Goal: Task Accomplishment & Management: Manage account settings

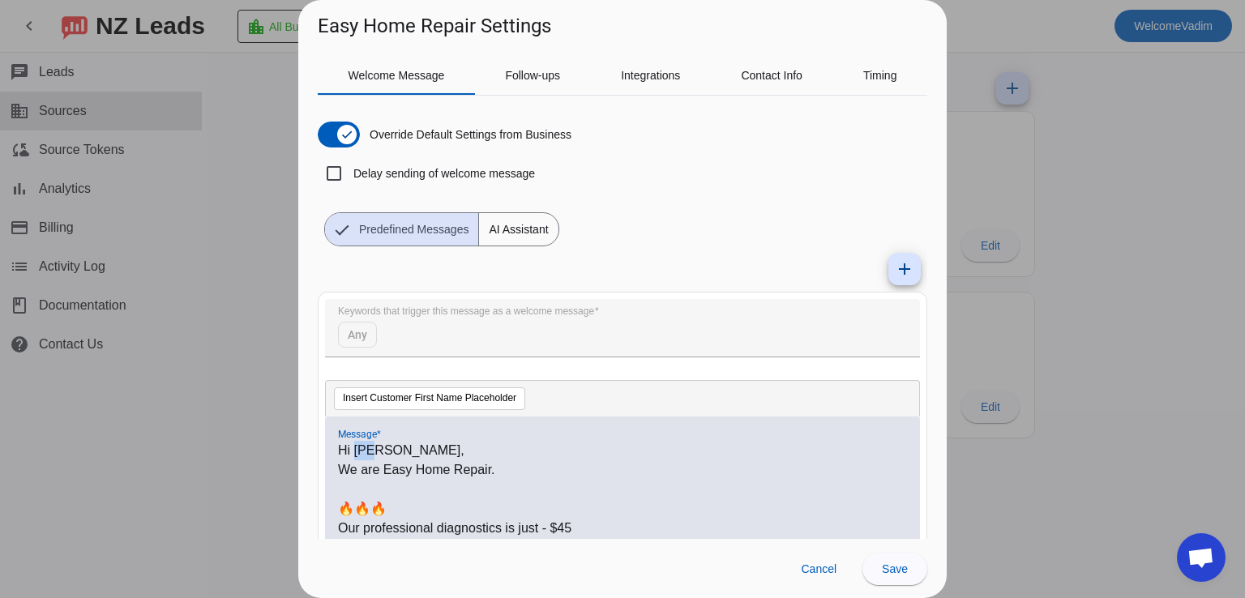
scroll to position [111, 0]
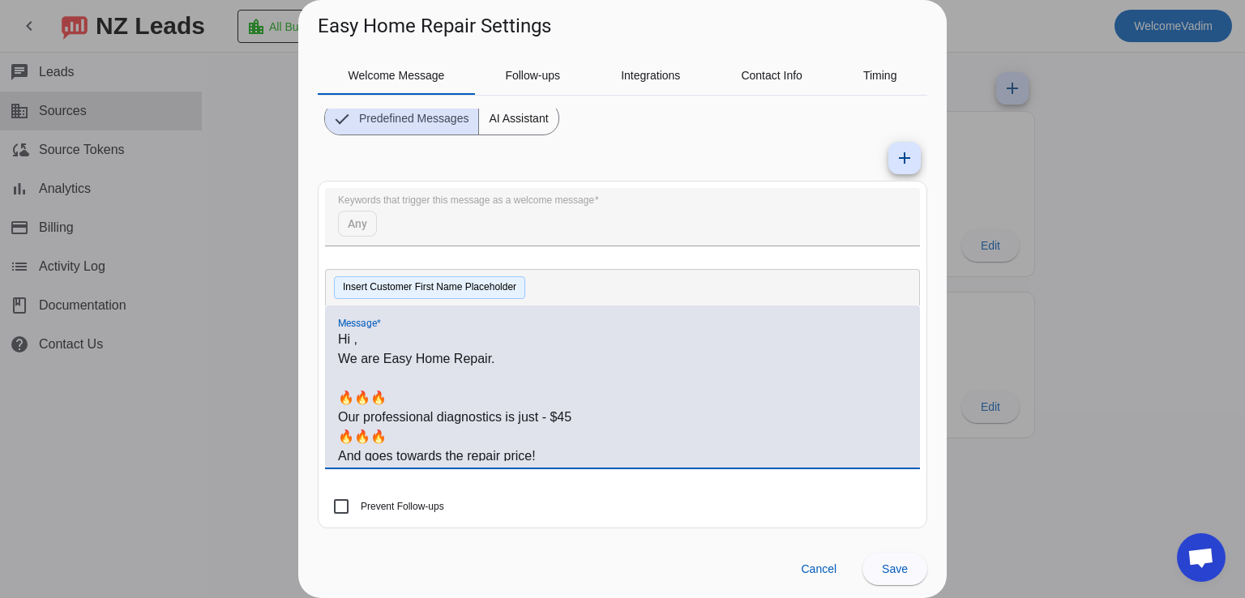
click at [410, 286] on button "Insert Customer First Name Placeholder" at bounding box center [429, 287] width 191 height 23
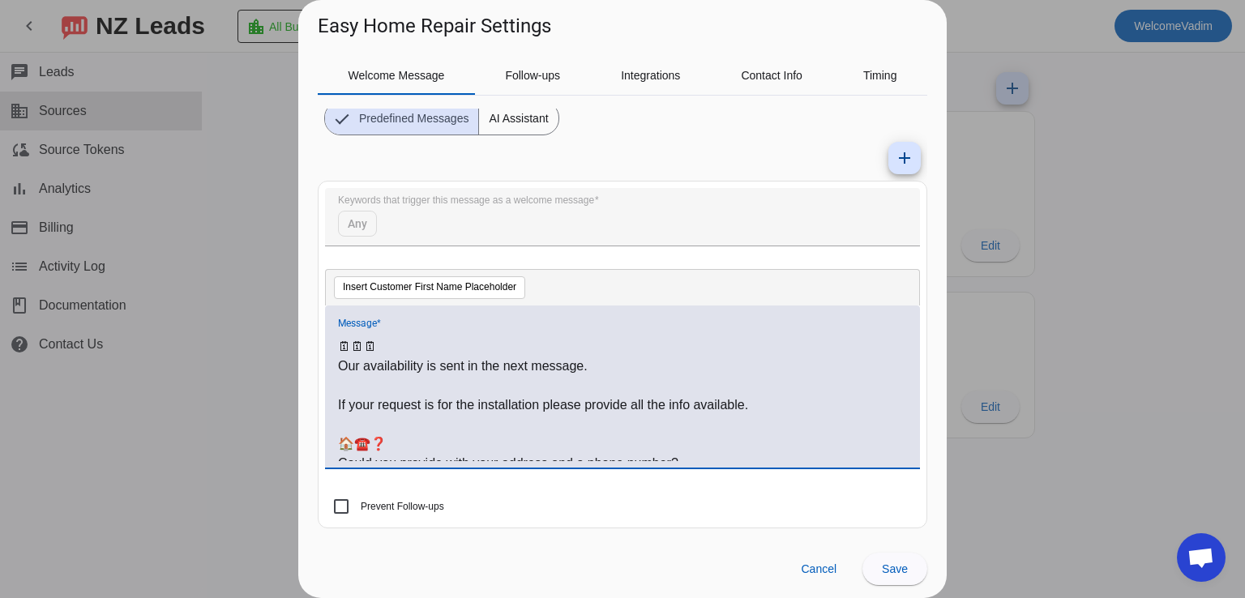
scroll to position [160, 0]
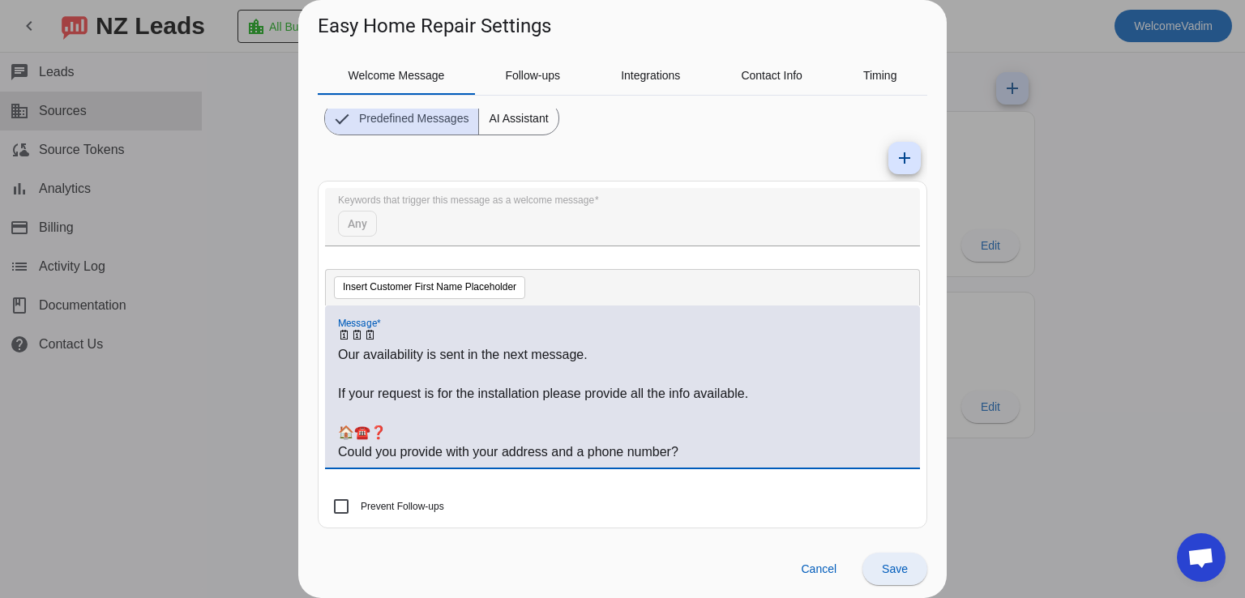
click at [880, 558] on span at bounding box center [894, 569] width 65 height 39
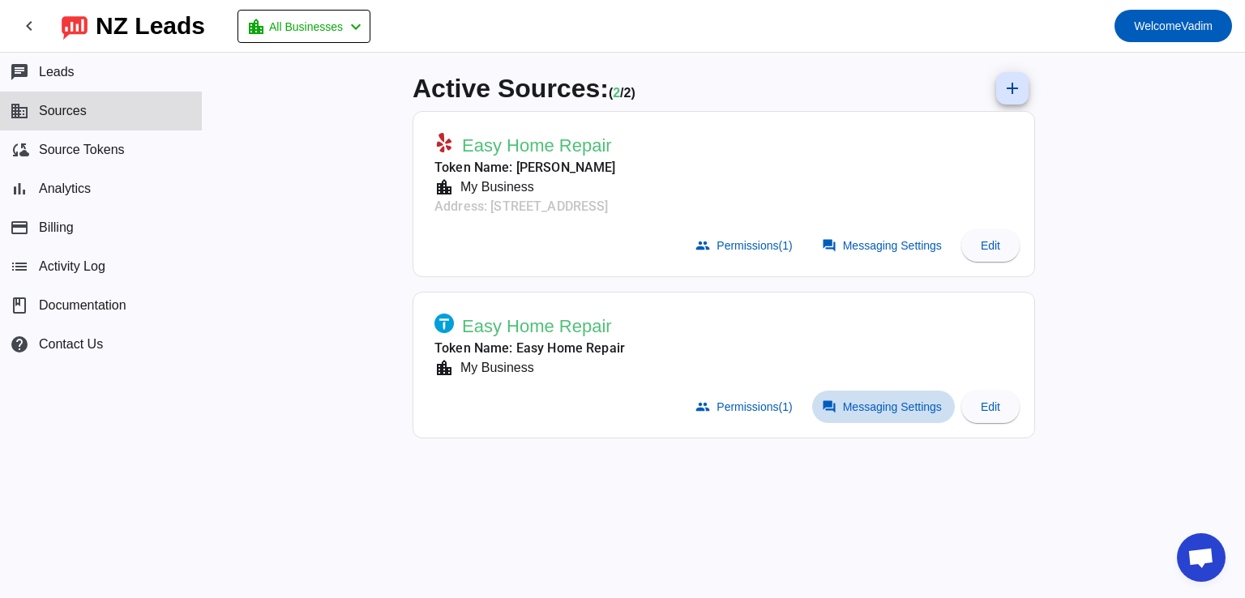
click at [850, 411] on span "Messaging Settings" at bounding box center [892, 406] width 99 height 13
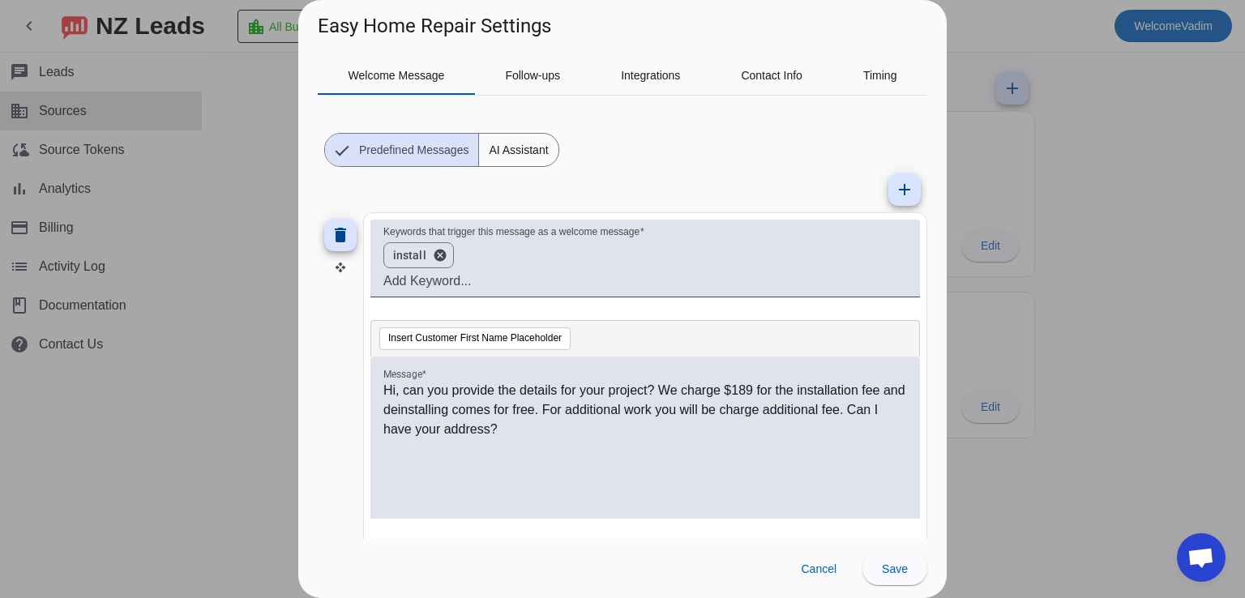
scroll to position [81, 0]
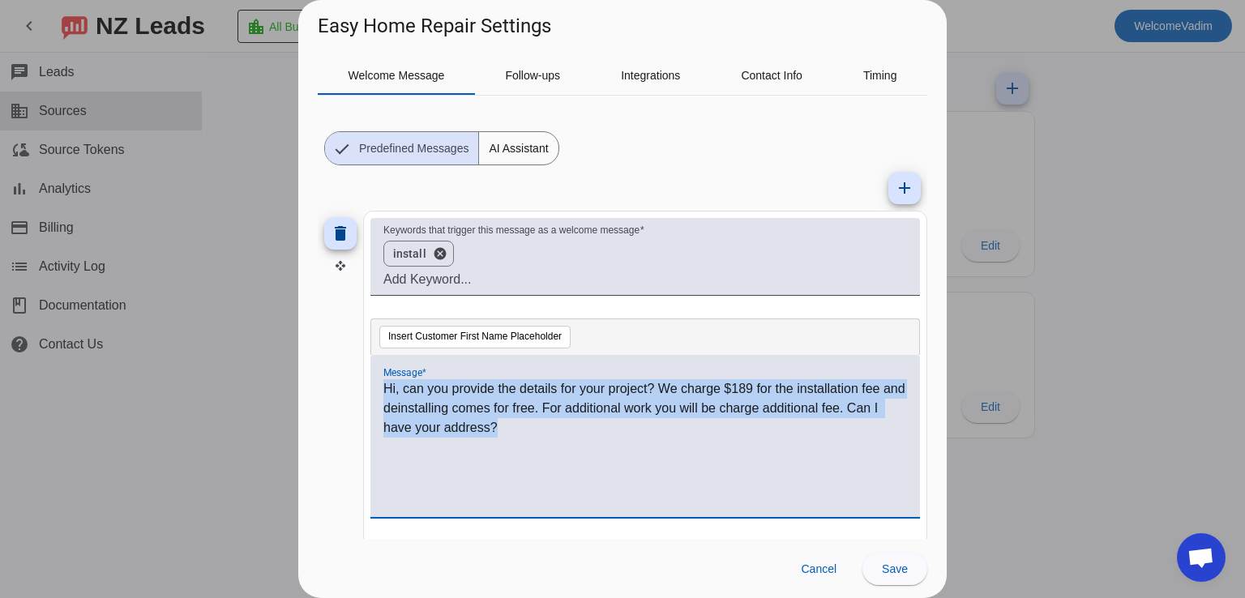
drag, startPoint x: 601, startPoint y: 442, endPoint x: 379, endPoint y: 389, distance: 228.3
click at [379, 389] on div "Hi, can you provide the details for your project? We charge $189 for the instal…" at bounding box center [645, 436] width 550 height 162
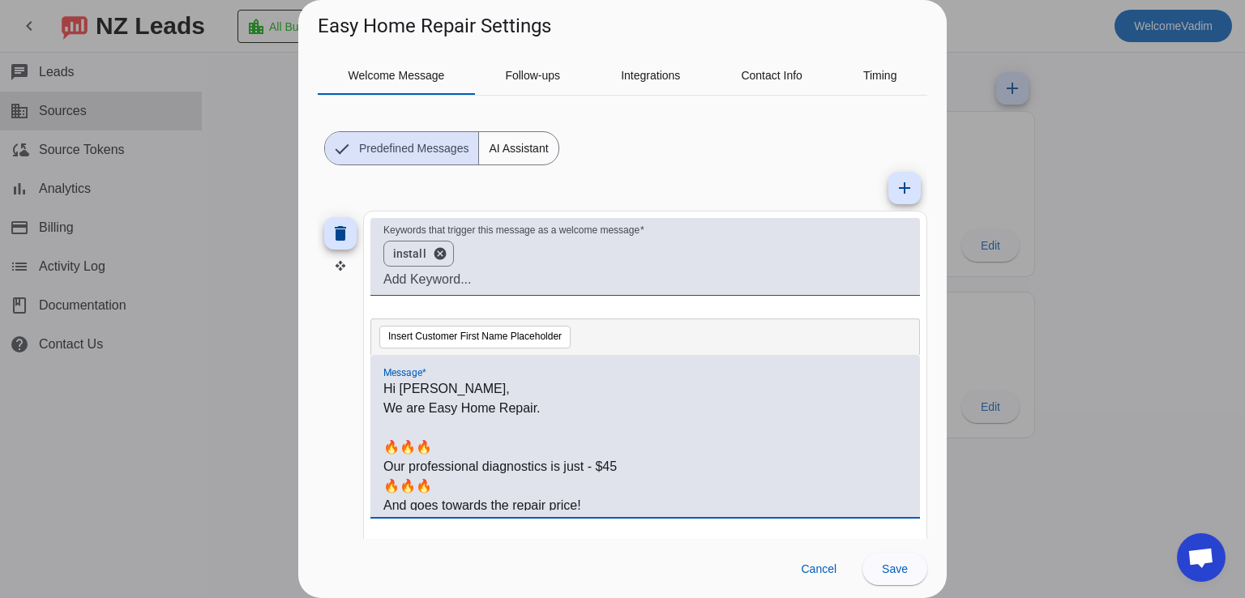
click at [409, 387] on p "Hi [PERSON_NAME]," at bounding box center [645, 388] width 524 height 19
click at [429, 343] on button "Insert Customer First Name Placeholder" at bounding box center [474, 337] width 191 height 23
click at [892, 560] on span at bounding box center [894, 569] width 65 height 39
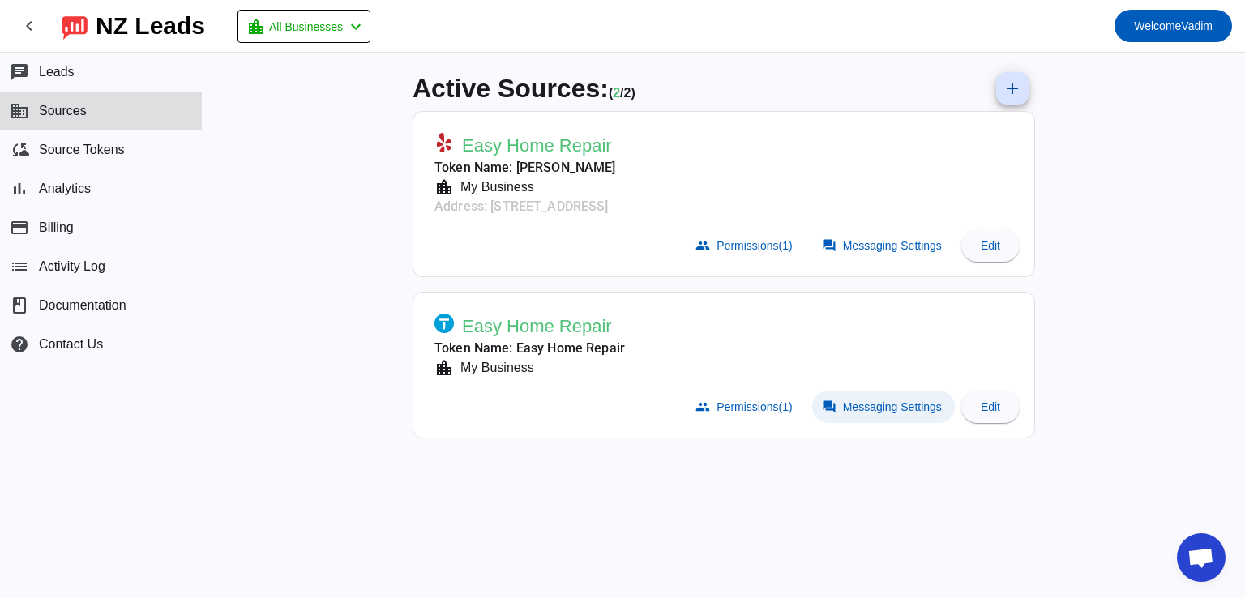
click at [851, 400] on span "Messaging Settings" at bounding box center [892, 406] width 99 height 13
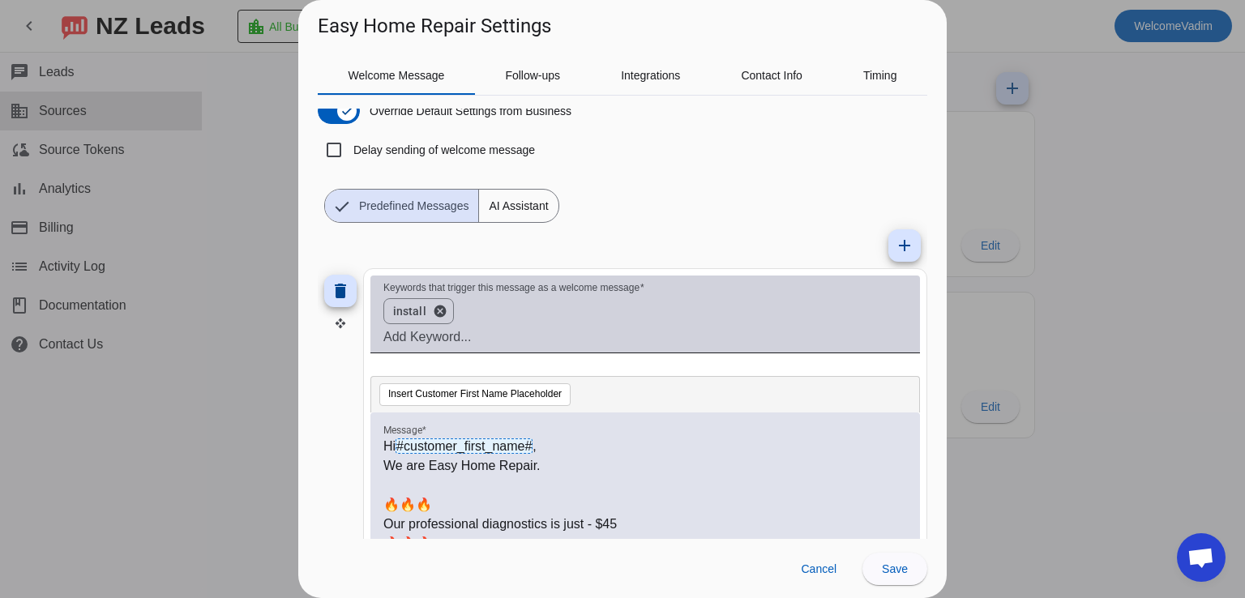
scroll to position [0, 0]
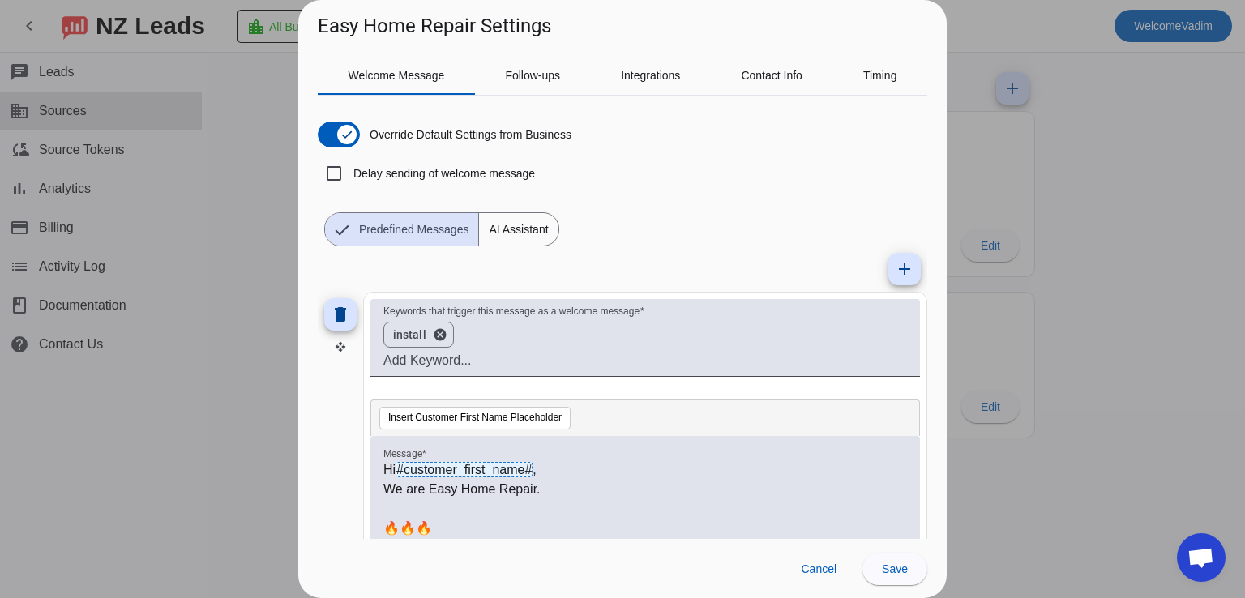
click at [969, 246] on div at bounding box center [622, 299] width 1245 height 598
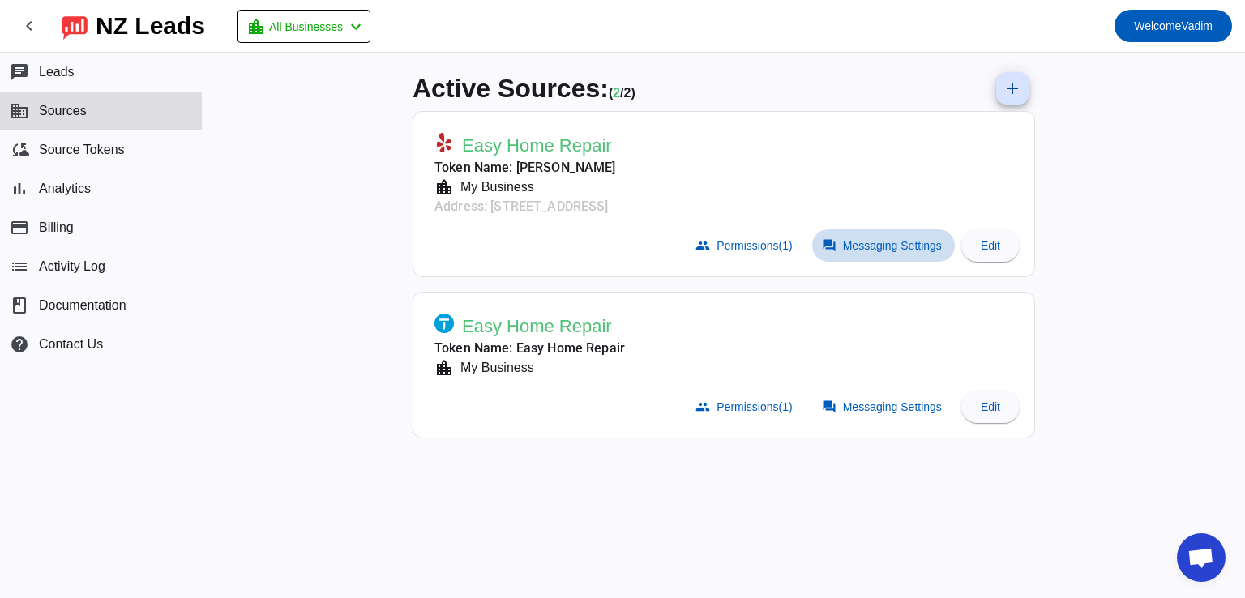
click at [822, 242] on mat-icon "forum" at bounding box center [829, 245] width 15 height 15
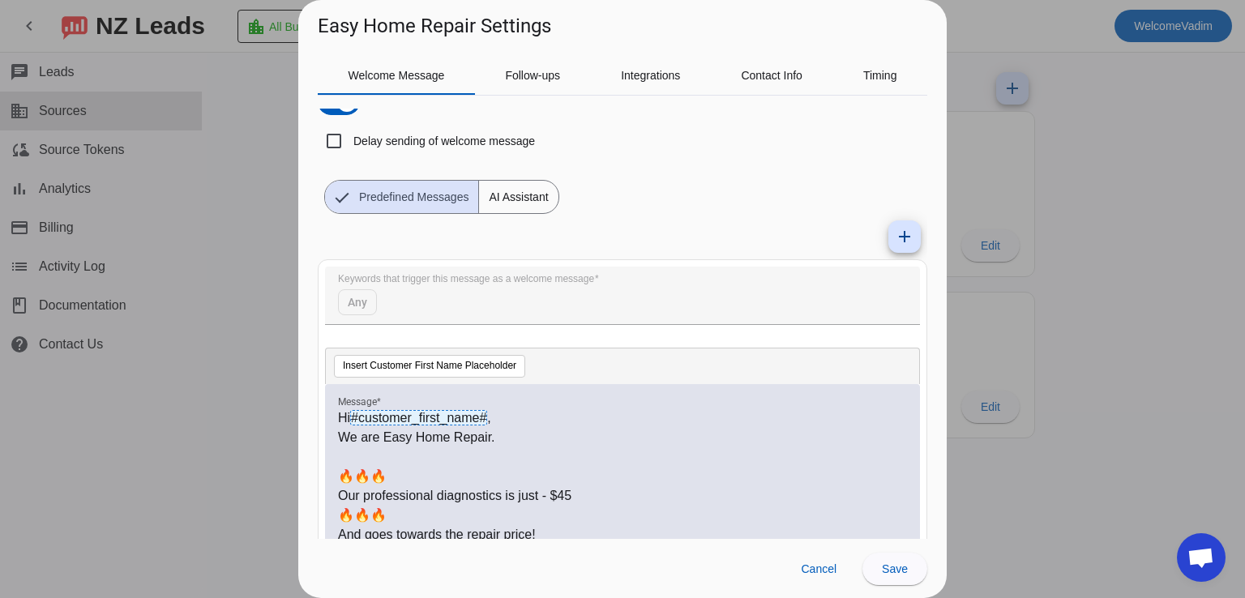
scroll to position [111, 0]
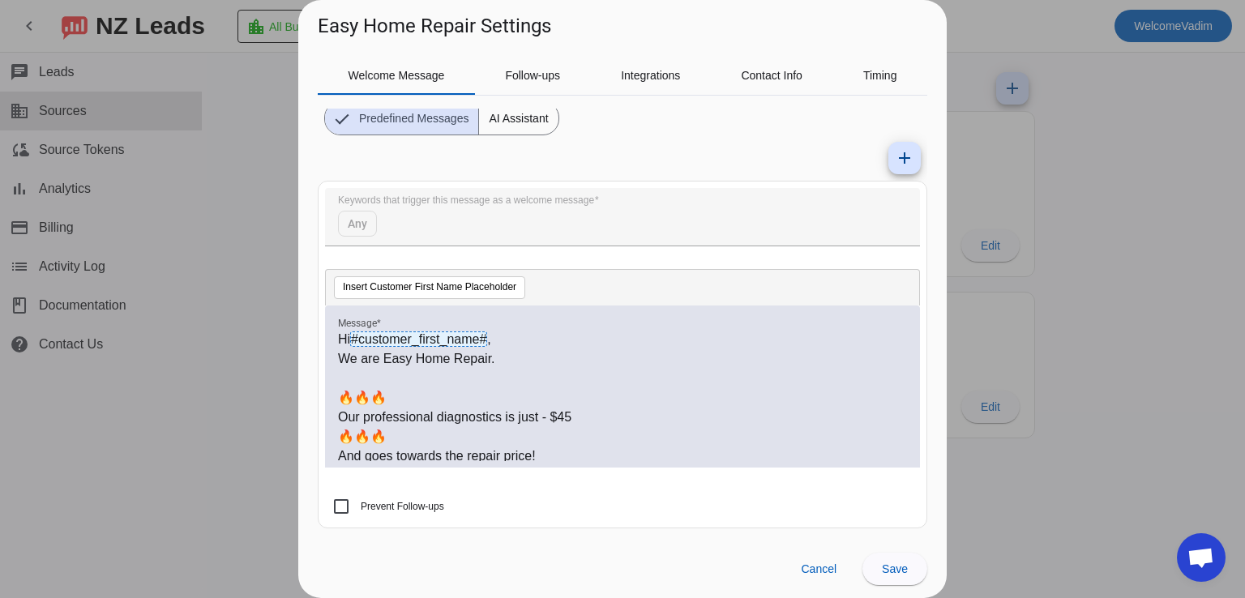
click at [1044, 288] on div at bounding box center [622, 299] width 1245 height 598
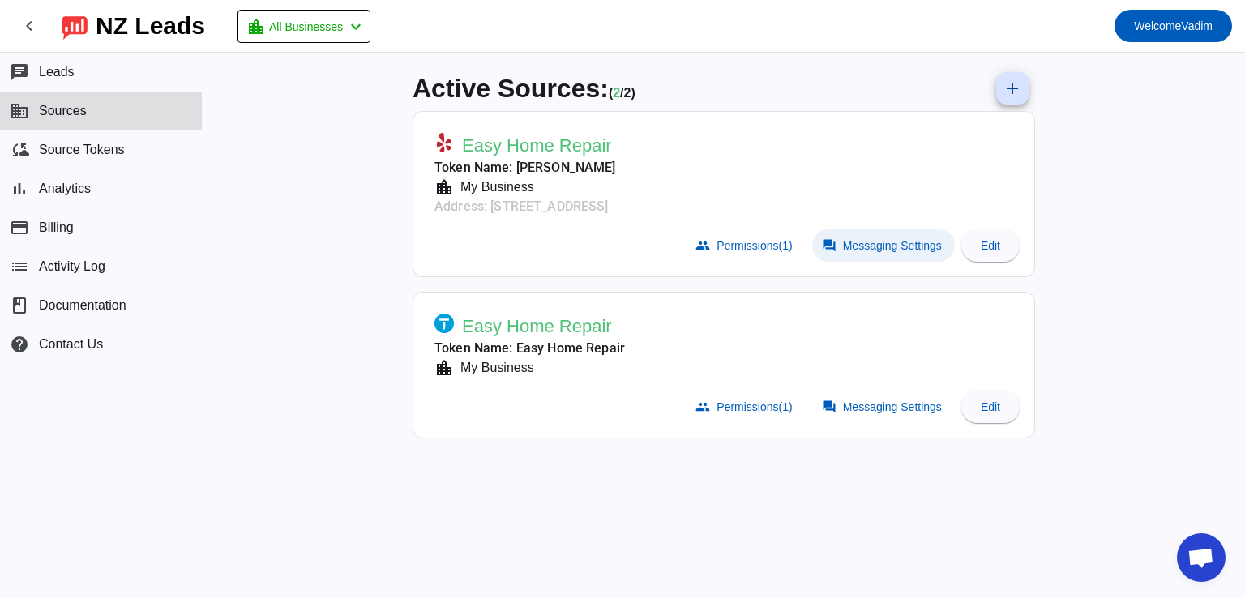
click at [825, 242] on mat-icon "forum" at bounding box center [829, 245] width 15 height 15
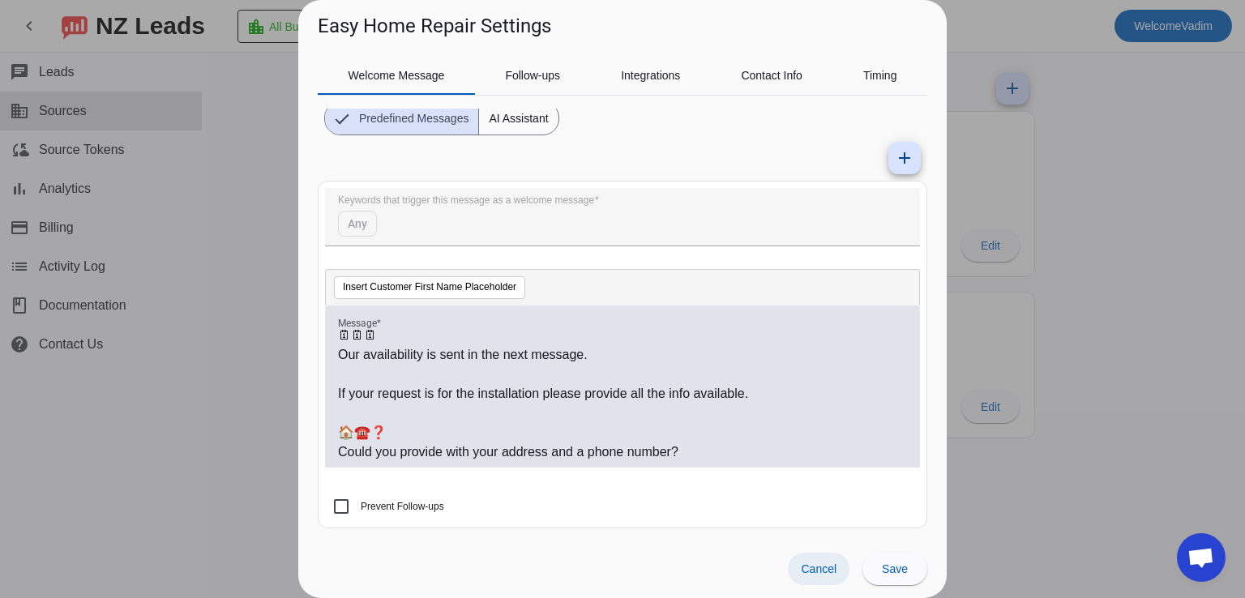
click at [816, 559] on span at bounding box center [819, 569] width 62 height 32
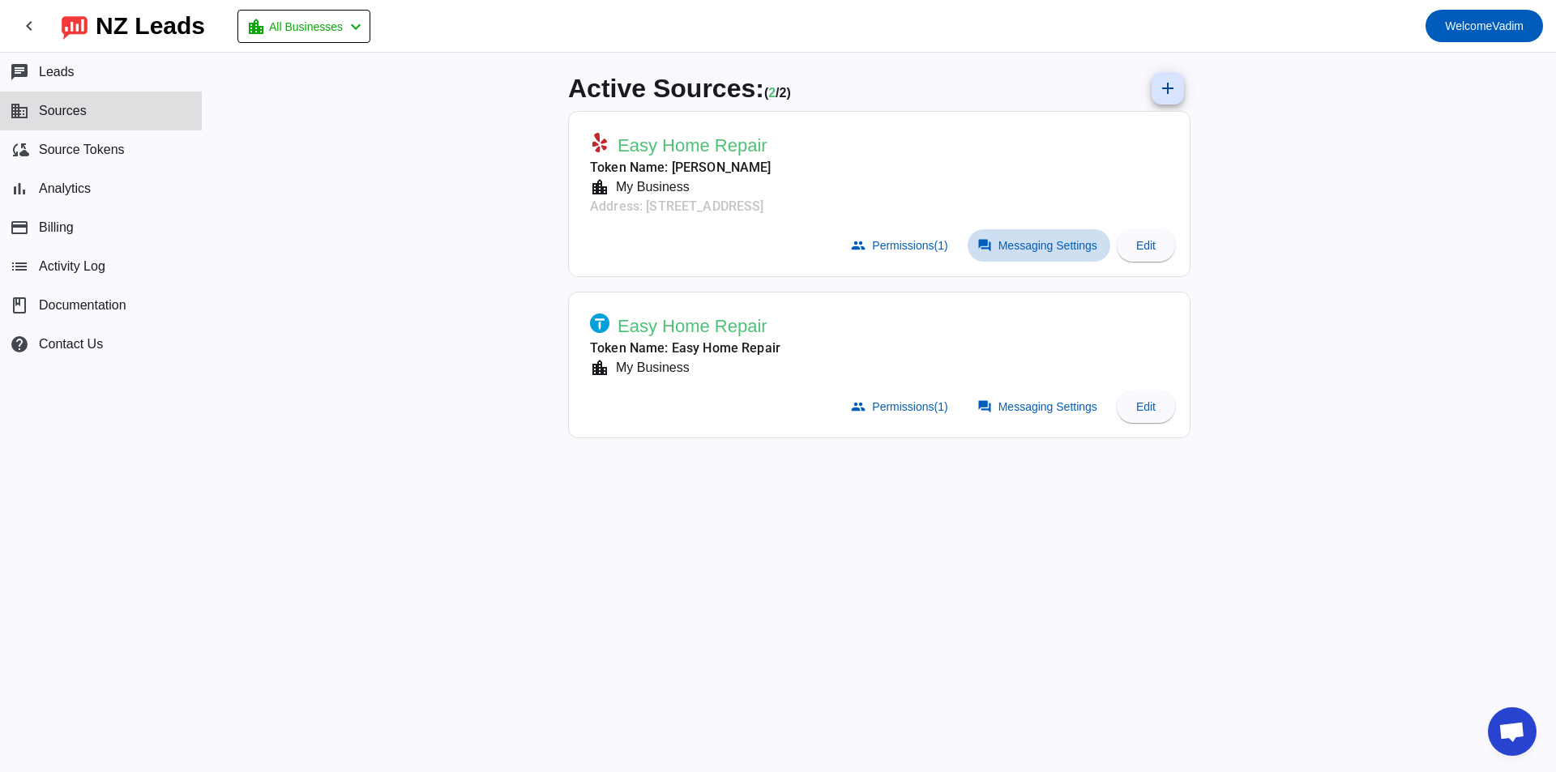
click at [1004, 243] on span "Messaging Settings" at bounding box center [1048, 245] width 99 height 13
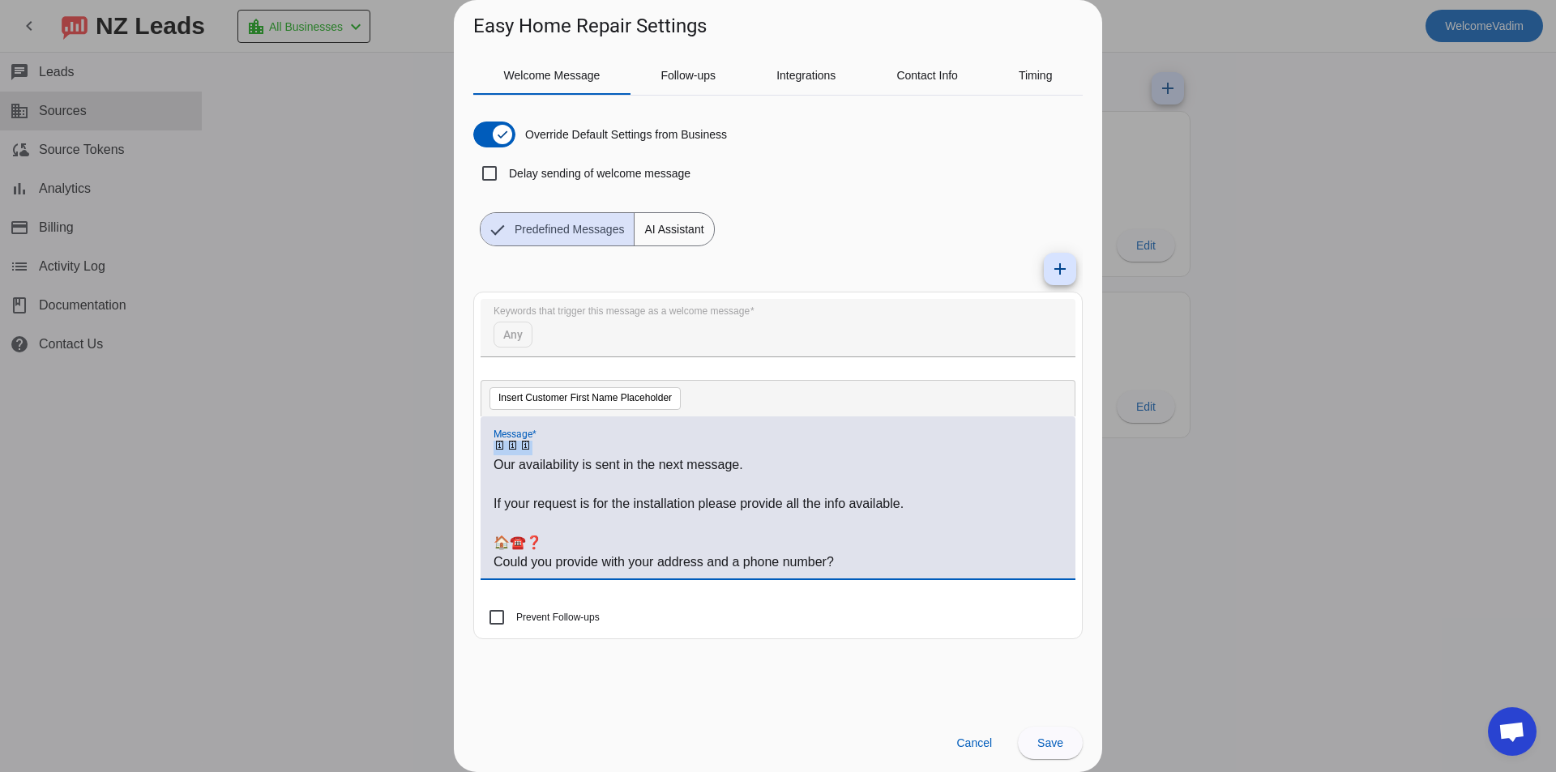
scroll to position [0, 0]
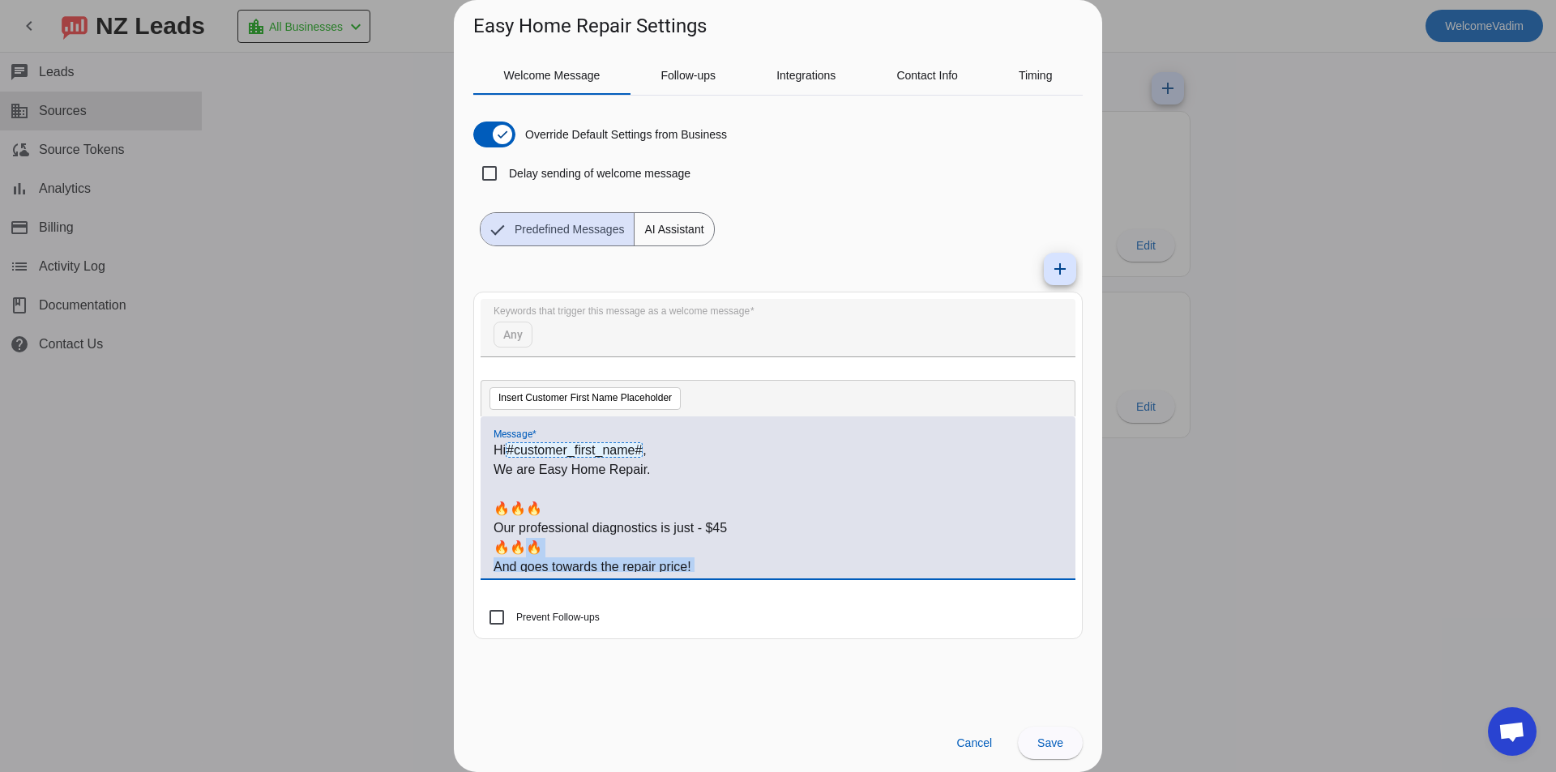
drag, startPoint x: 516, startPoint y: 443, endPoint x: 522, endPoint y: 553, distance: 109.6
click at [522, 553] on div "Hi #customer_first_name# , We are Easy Home Repair. 🔥🔥🔥 Our professional diagno…" at bounding box center [778, 506] width 569 height 131
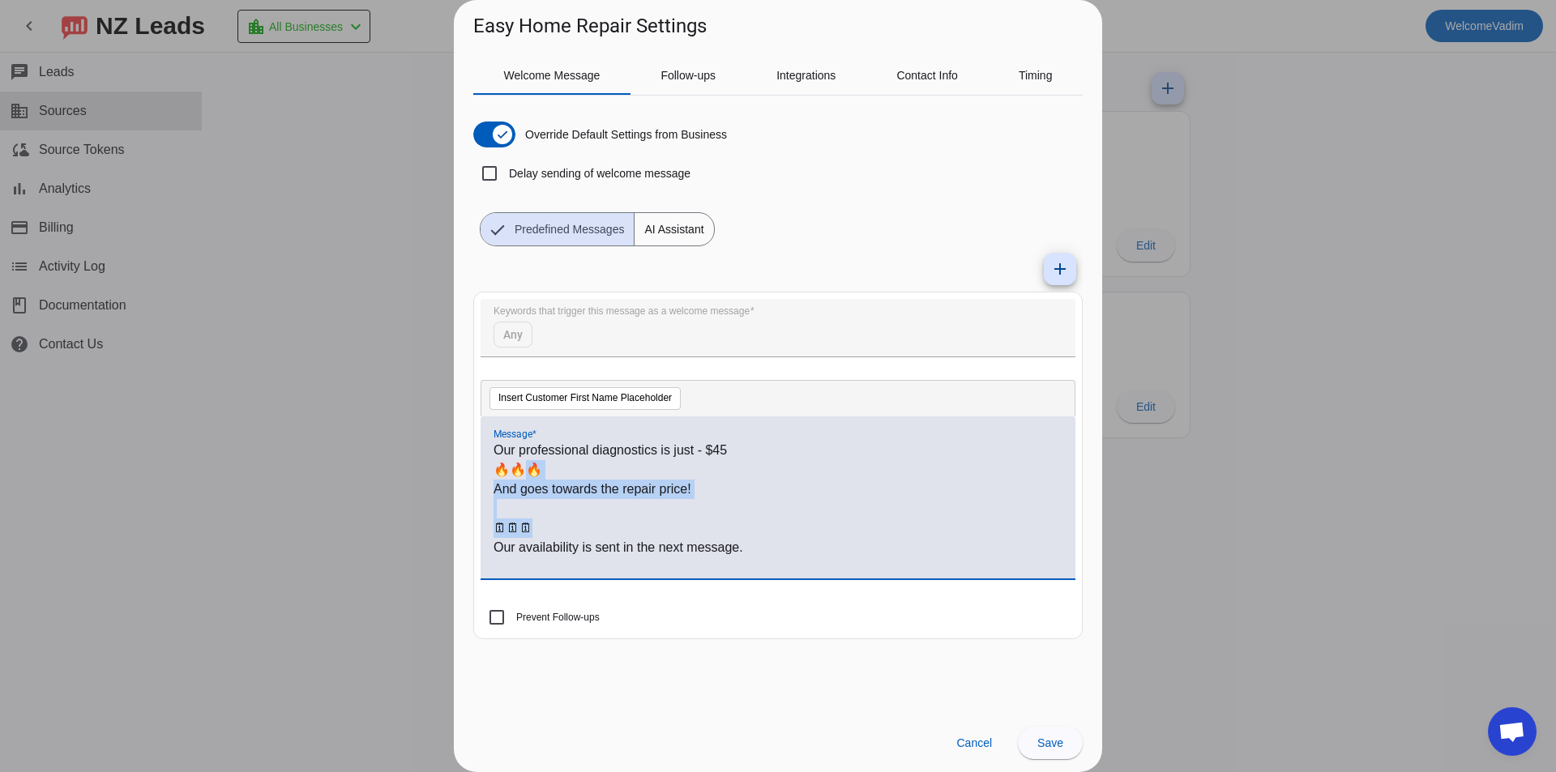
scroll to position [81, 0]
click at [544, 522] on p "🗓🗓🗓" at bounding box center [778, 525] width 569 height 19
drag, startPoint x: 525, startPoint y: 526, endPoint x: 497, endPoint y: 526, distance: 28.4
click at [497, 526] on p "🗓🗓🗓" at bounding box center [778, 525] width 569 height 19
click at [588, 523] on p "📅📅📅" at bounding box center [778, 525] width 569 height 19
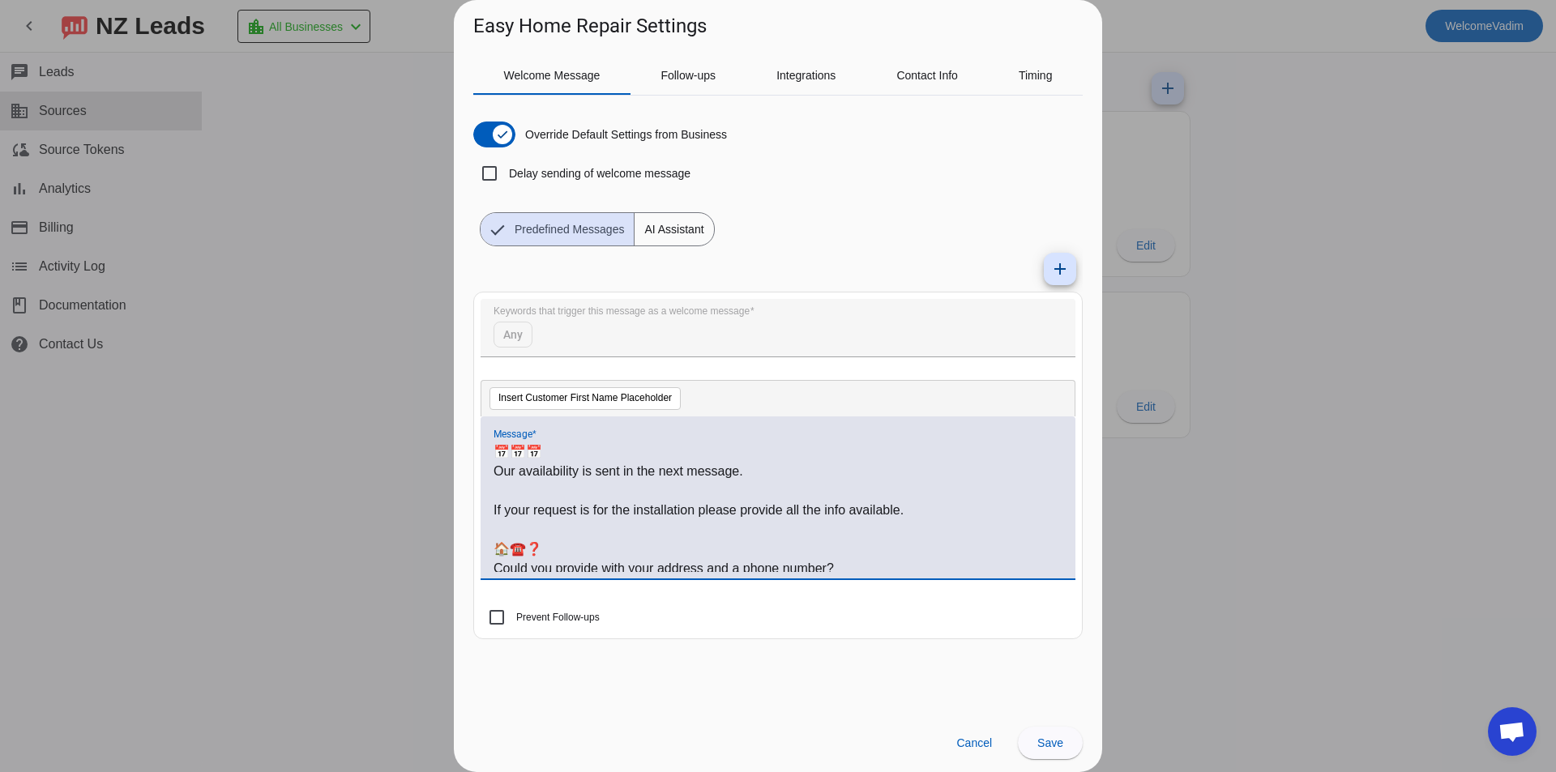
scroll to position [160, 0]
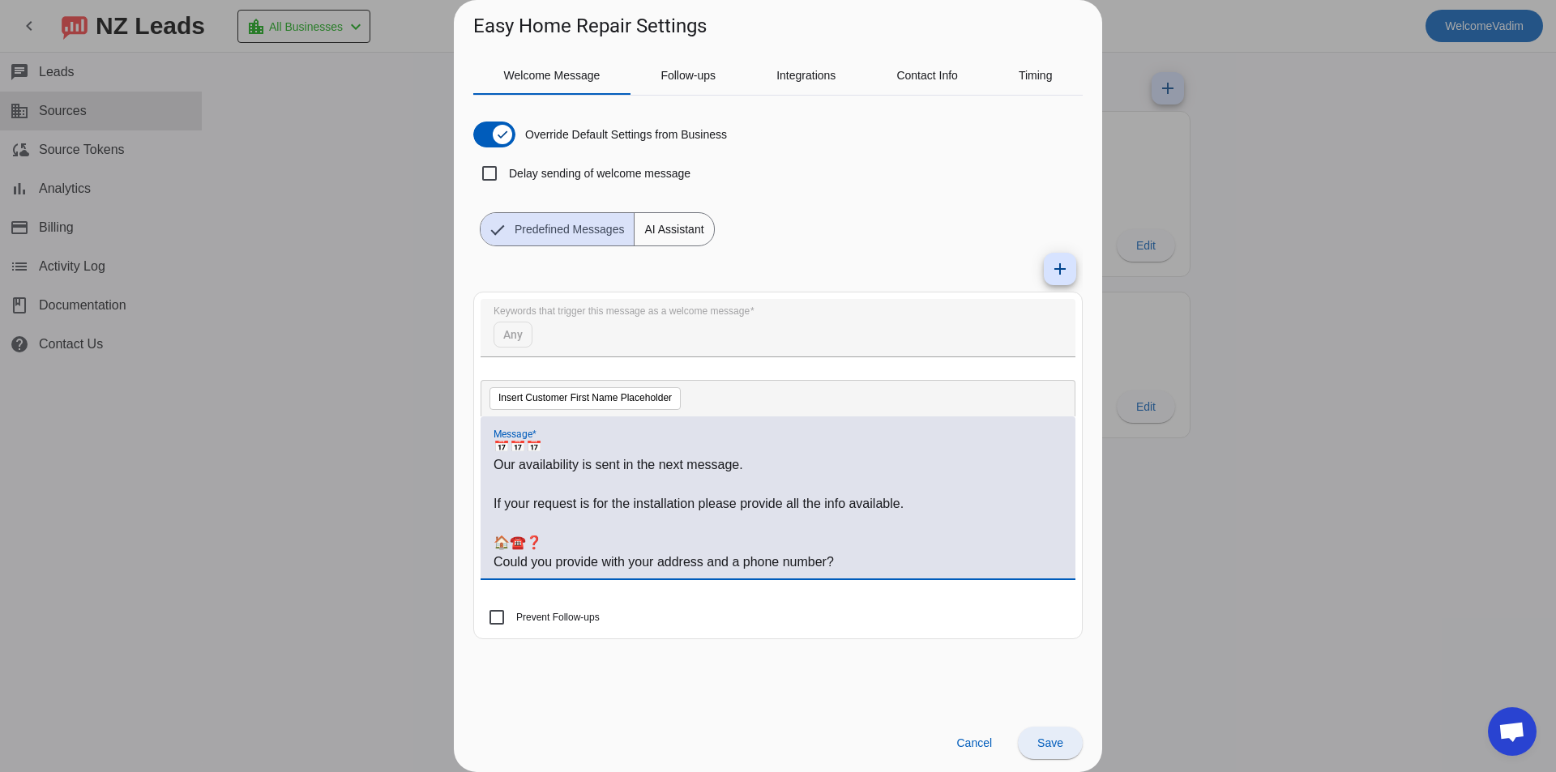
click at [1038, 597] on span "Save" at bounding box center [1051, 743] width 26 height 13
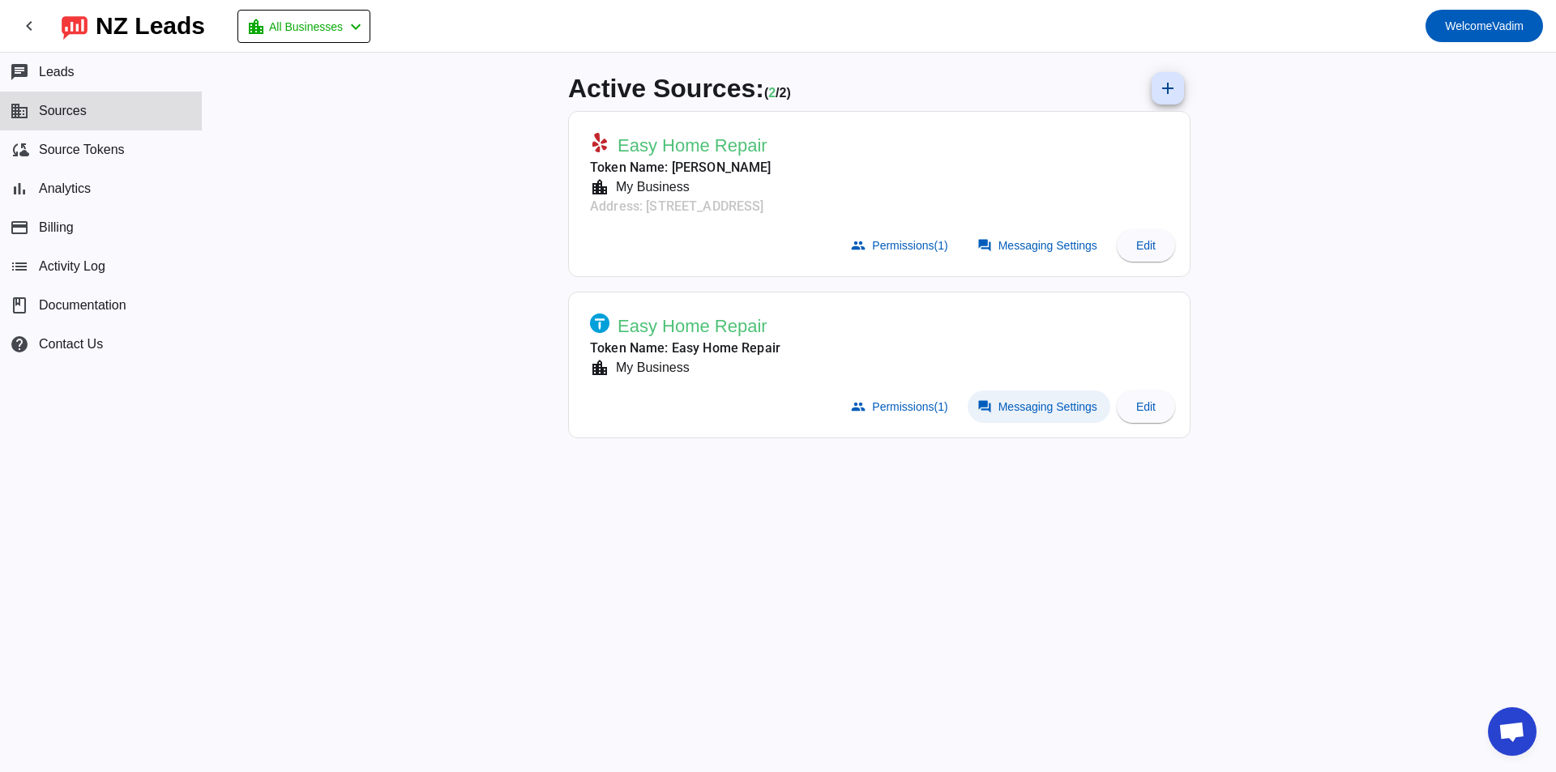
click at [990, 413] on mat-icon "forum" at bounding box center [985, 407] width 15 height 15
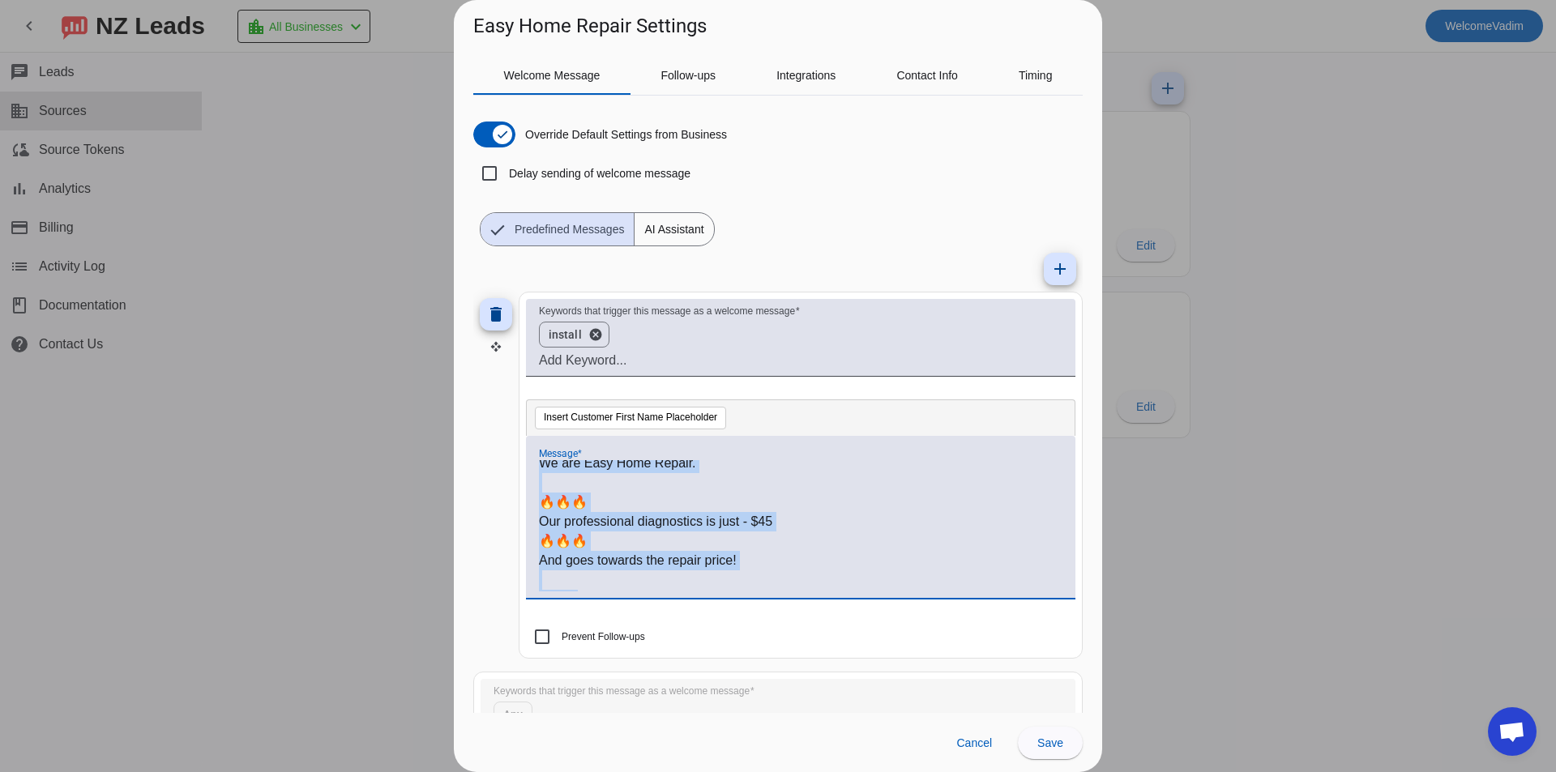
scroll to position [0, 0]
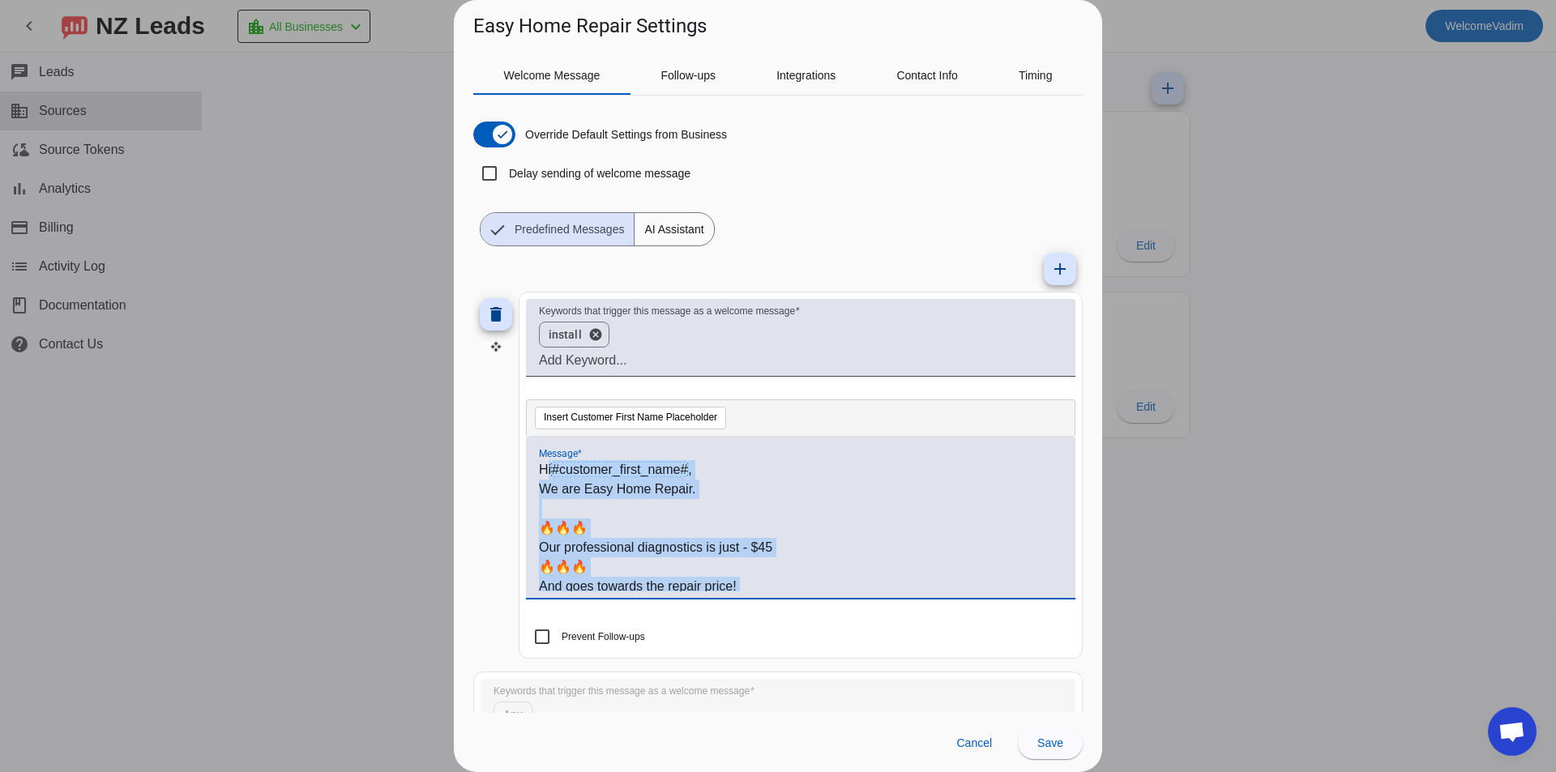
drag, startPoint x: 554, startPoint y: 463, endPoint x: 568, endPoint y: 499, distance: 38.5
click at [547, 466] on div "Hi #customer_first_name# , We are Easy Home Repair. 🔥🔥🔥 Our professional diagno…" at bounding box center [801, 525] width 524 height 131
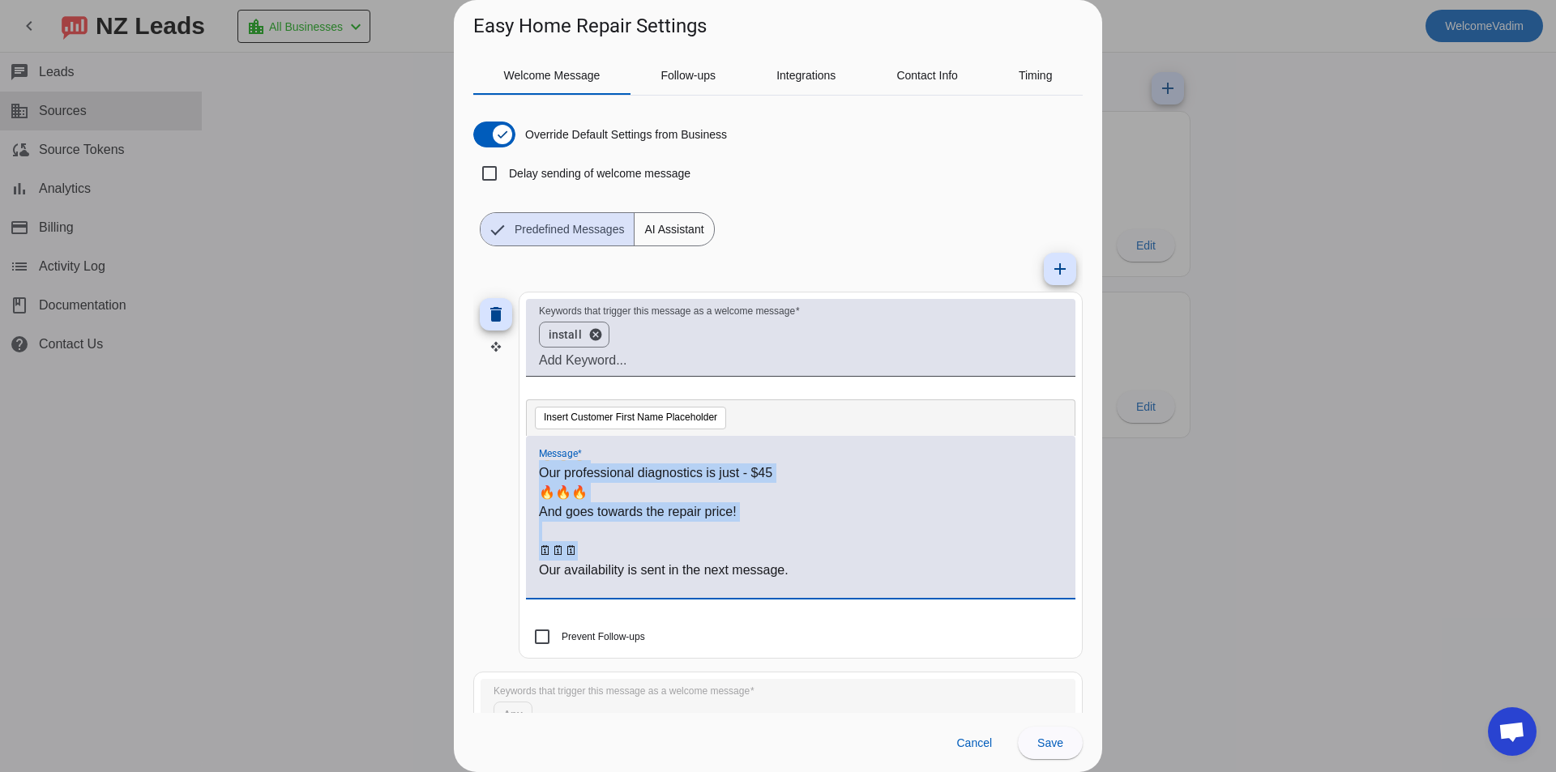
scroll to position [81, 0]
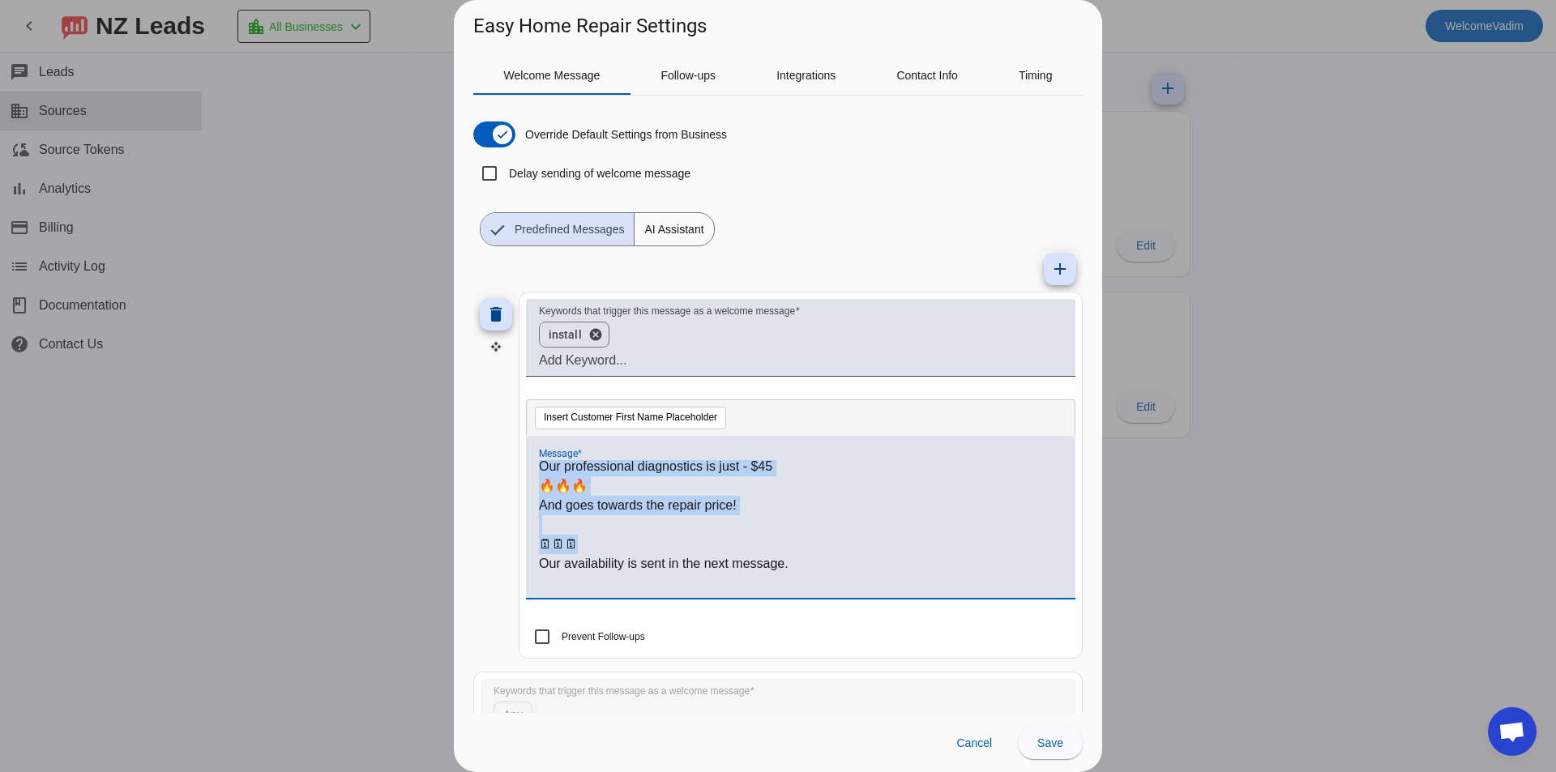
click at [588, 539] on p "🗓🗓🗓" at bounding box center [801, 544] width 524 height 19
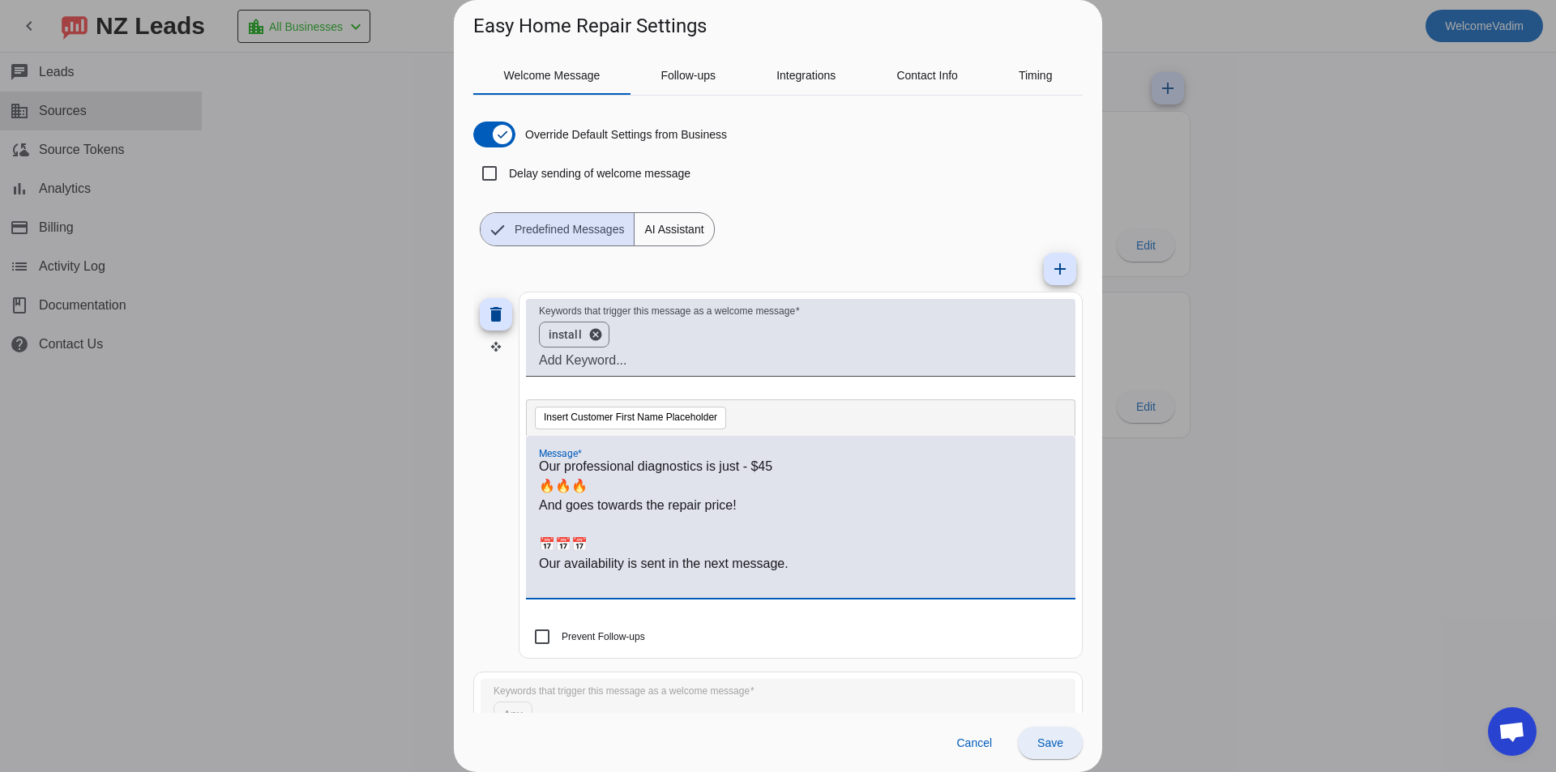
click at [1038, 597] on span "Save" at bounding box center [1051, 743] width 26 height 13
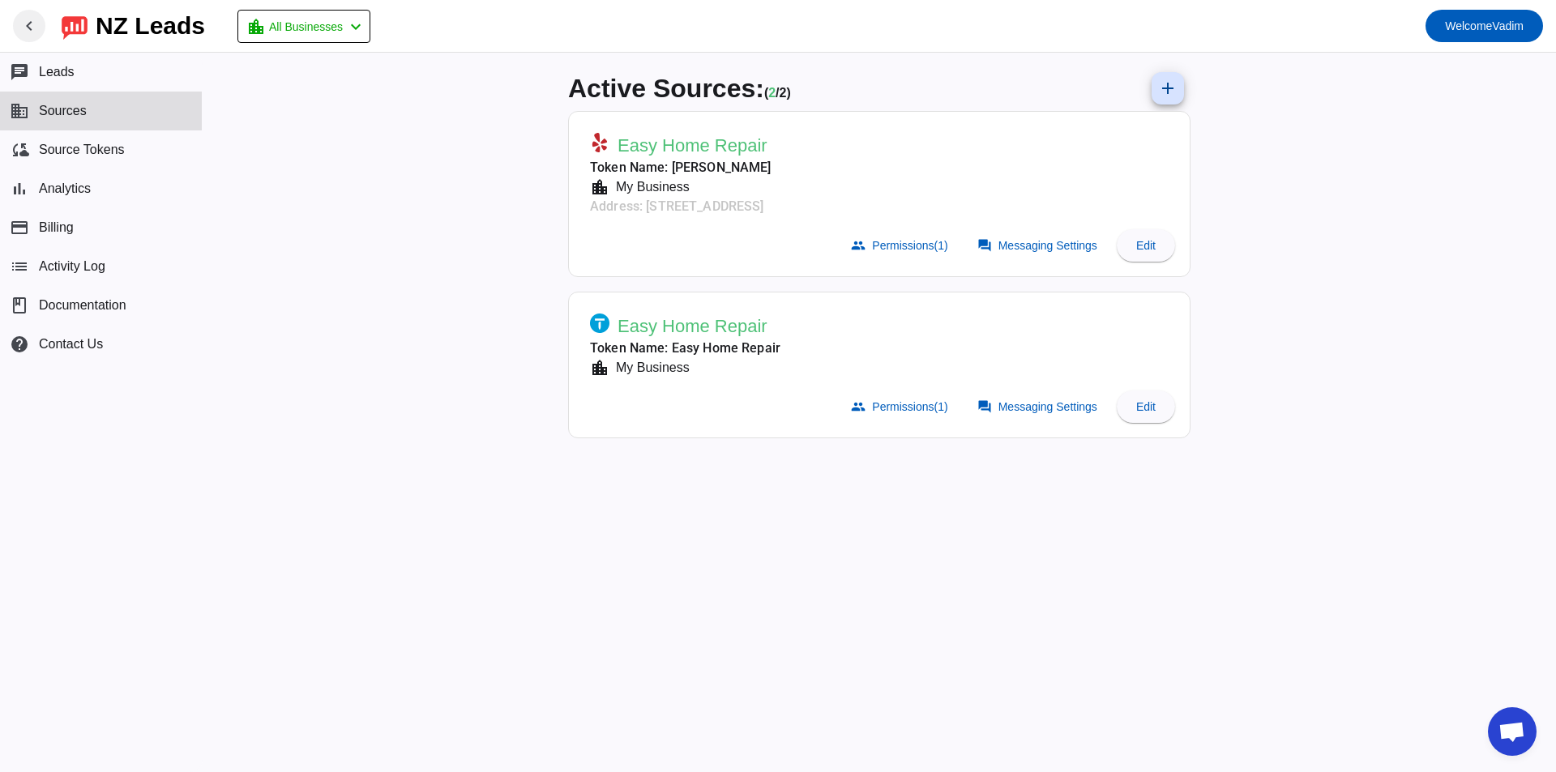
click at [14, 20] on span at bounding box center [29, 25] width 39 height 39
